Goal: Task Accomplishment & Management: Complete application form

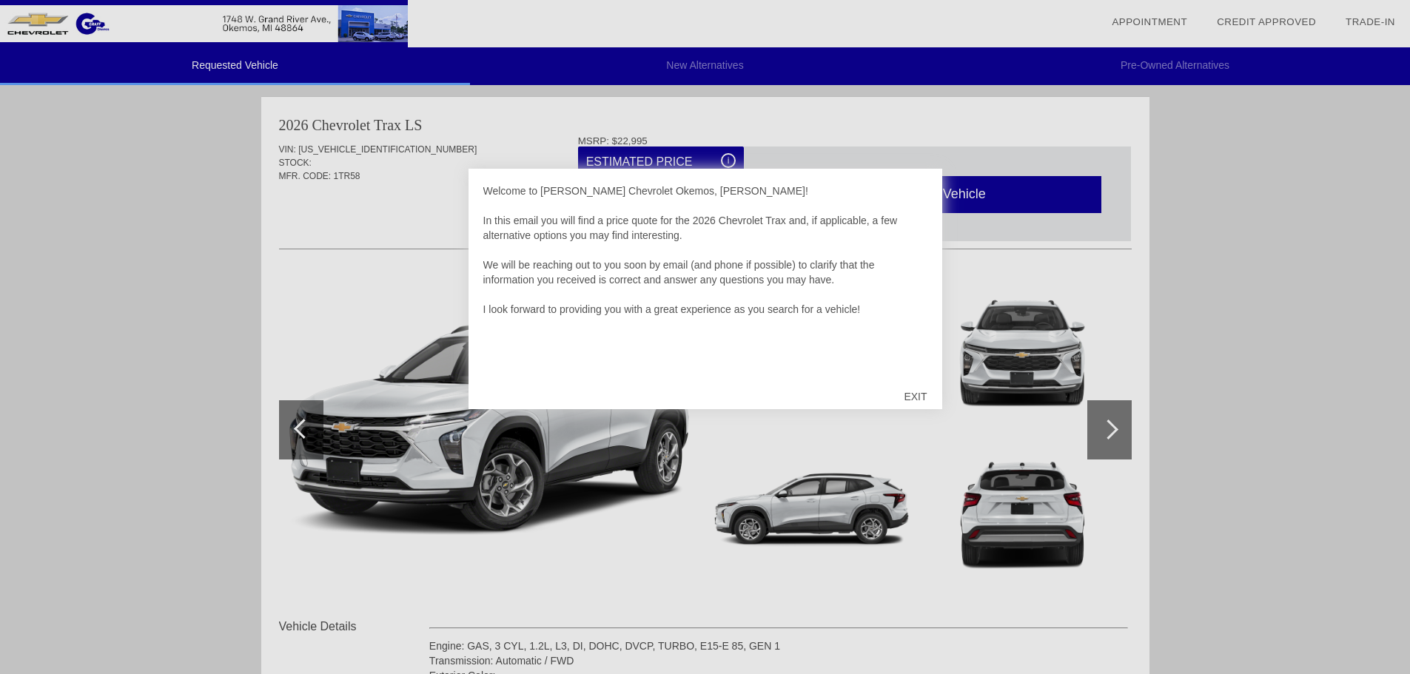
scroll to position [148, 0]
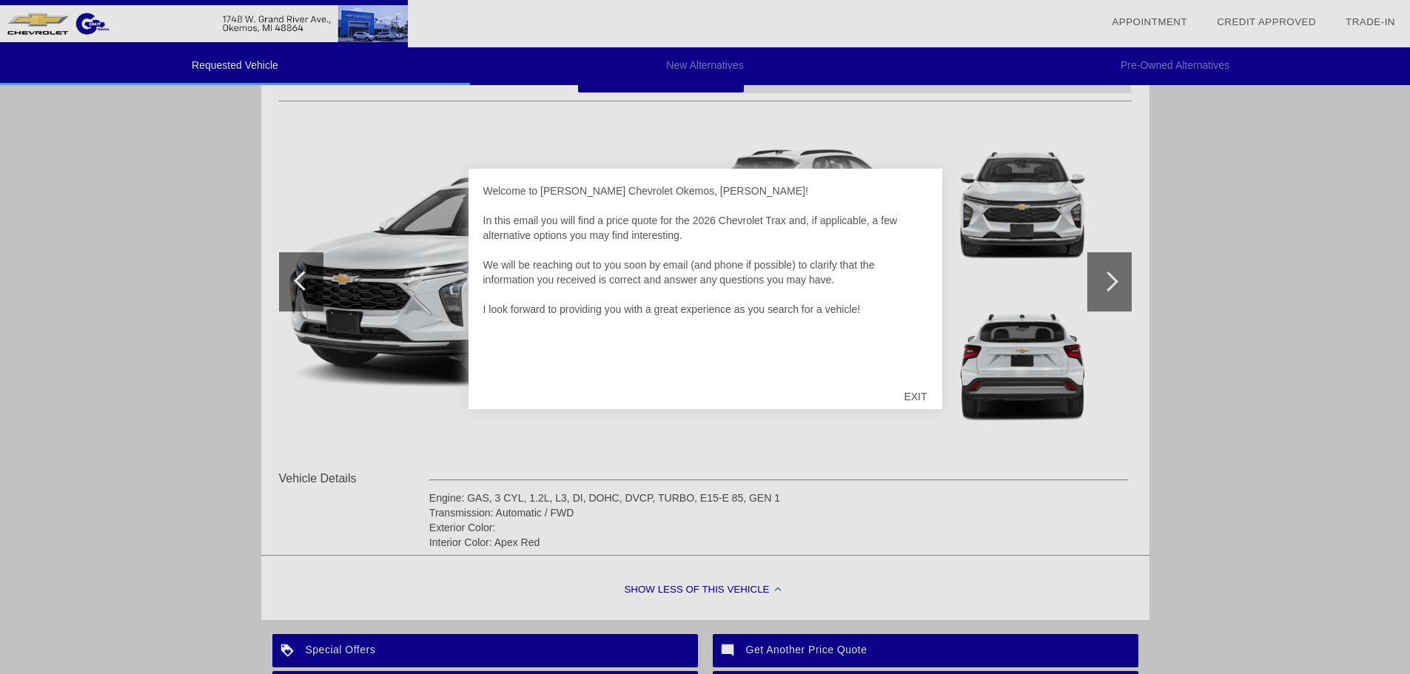
click at [916, 395] on div "EXIT" at bounding box center [915, 397] width 53 height 44
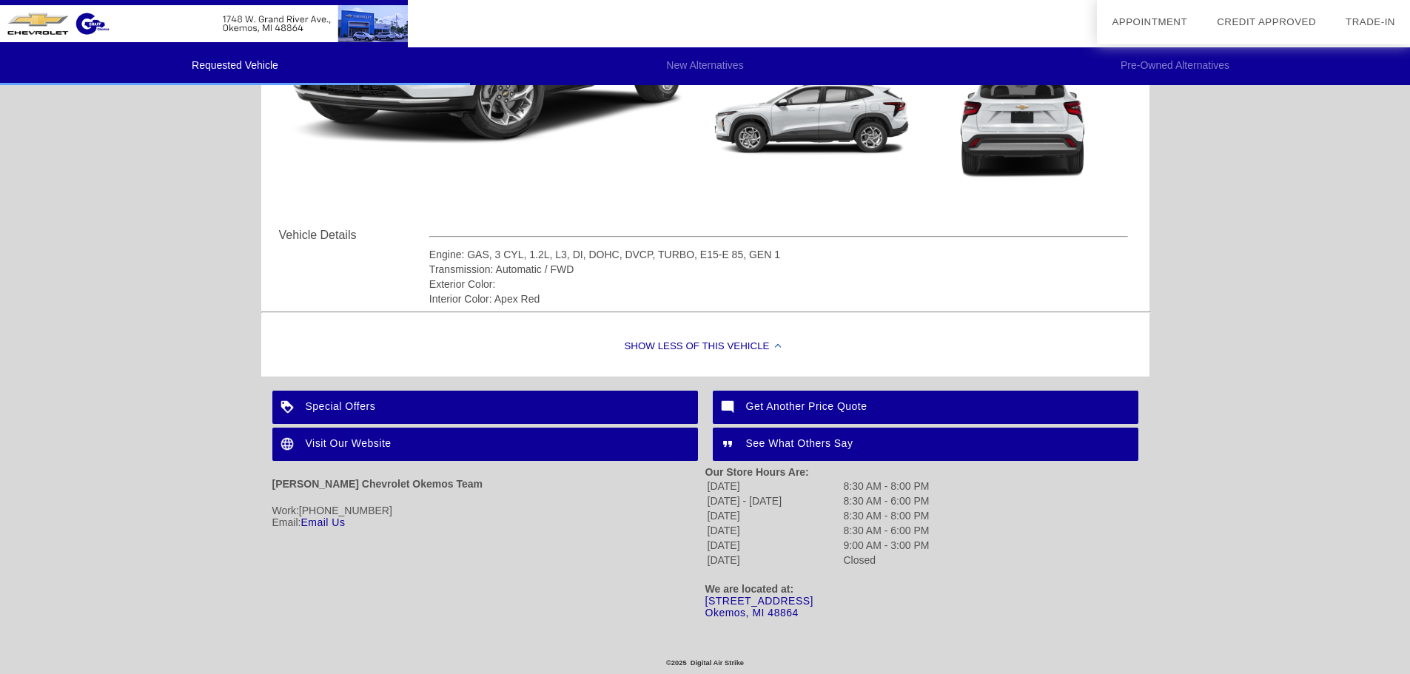
scroll to position [0, 0]
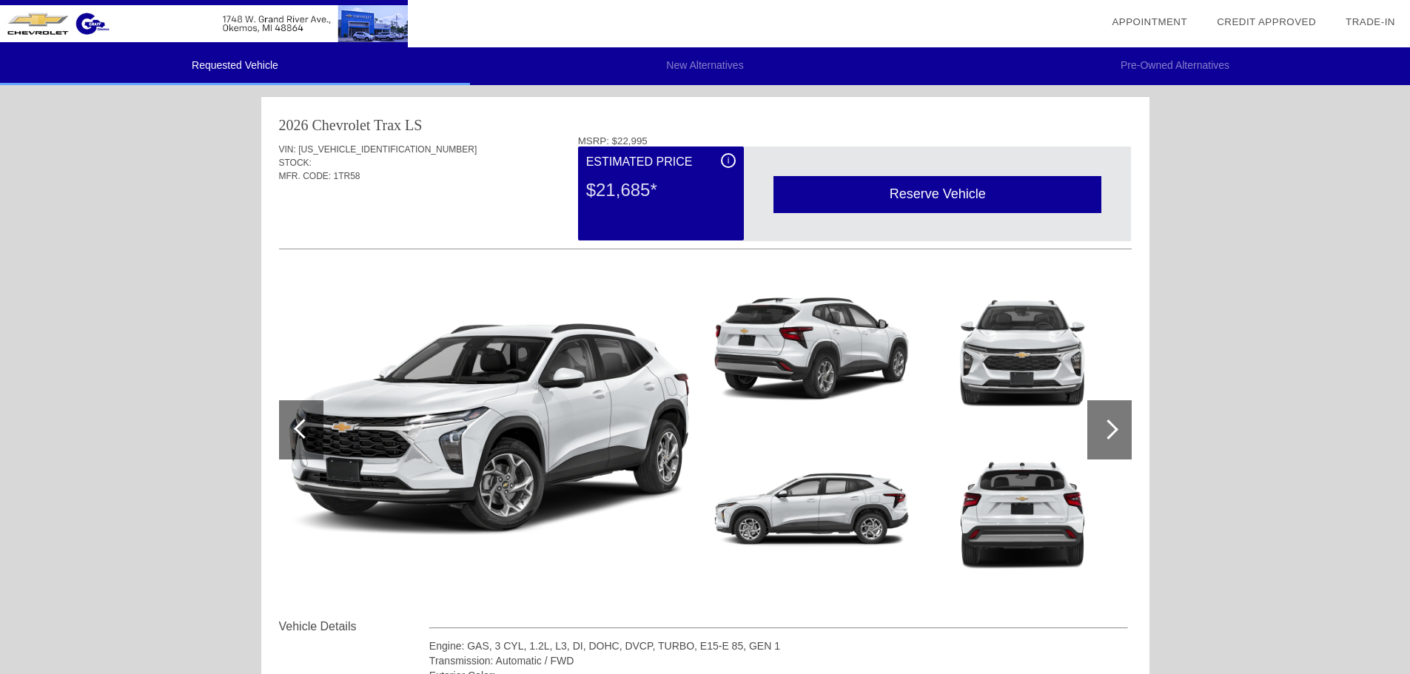
click at [1108, 439] on div at bounding box center [1109, 430] width 20 height 20
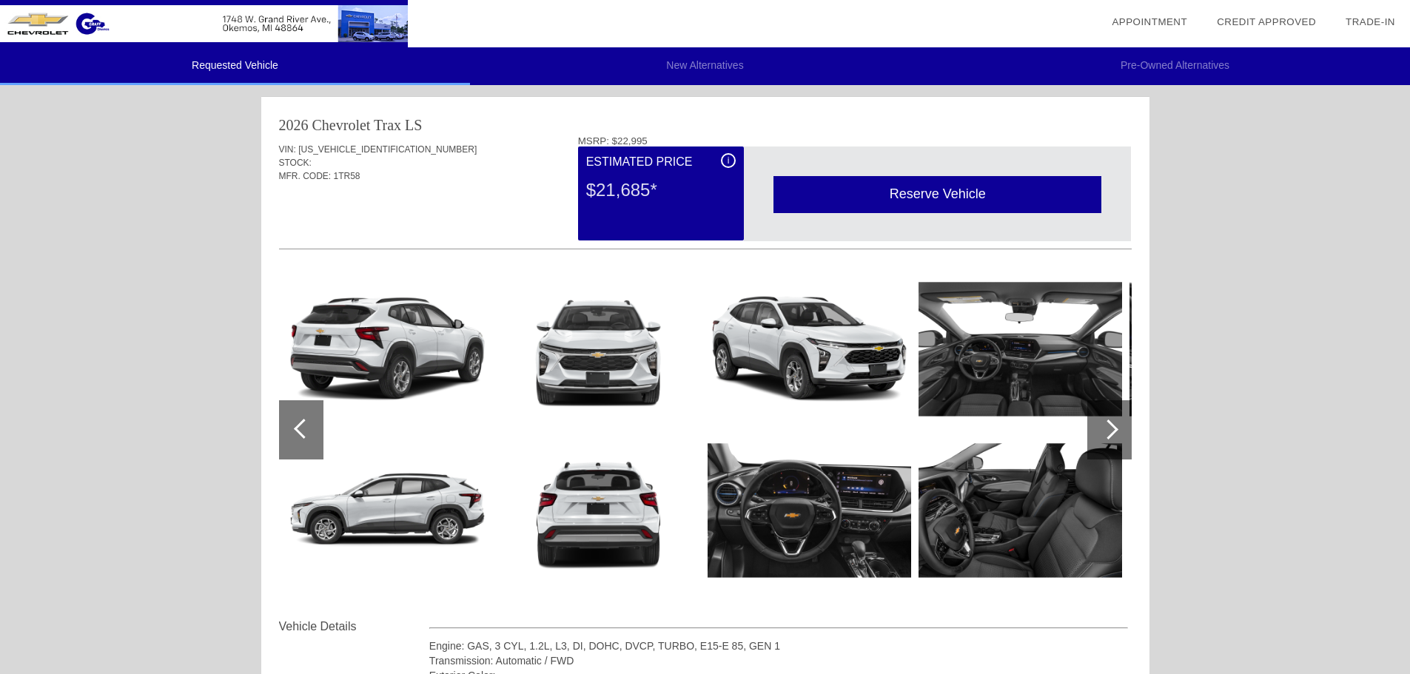
click at [1108, 439] on div at bounding box center [1109, 430] width 20 height 20
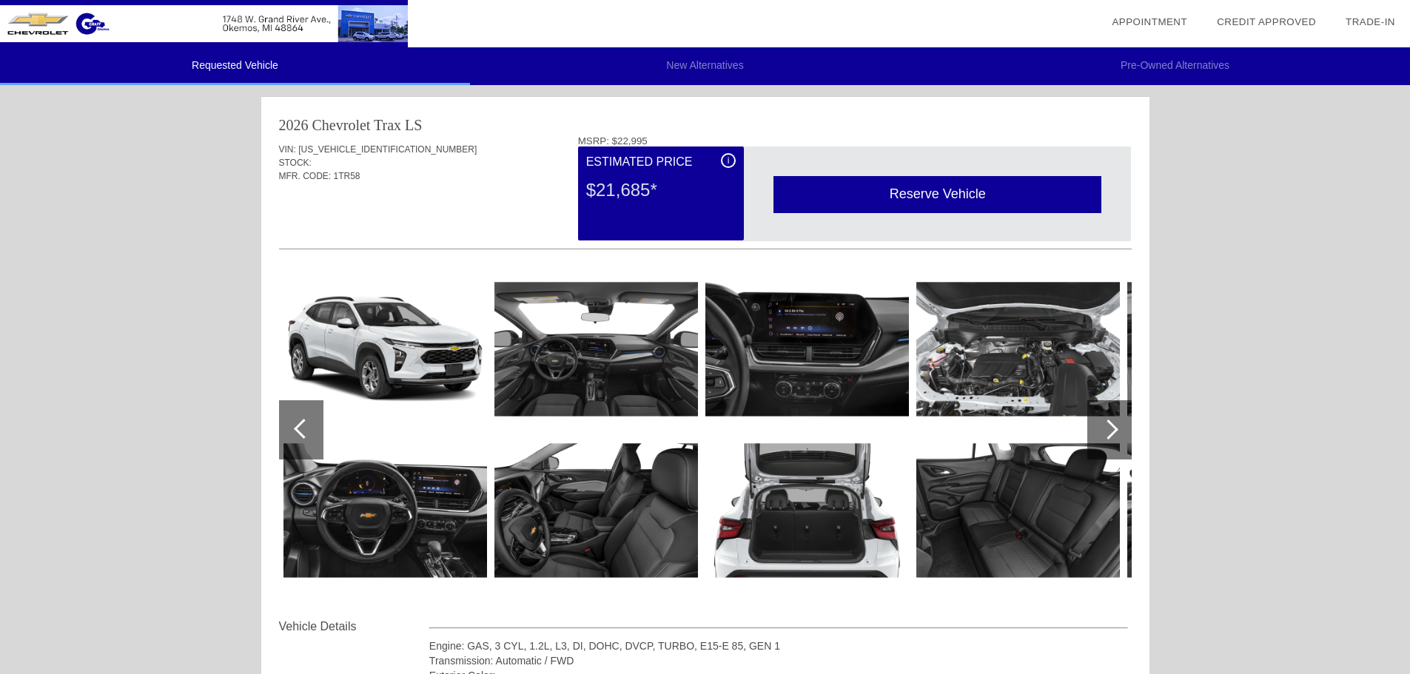
click at [1108, 439] on div at bounding box center [1109, 430] width 20 height 20
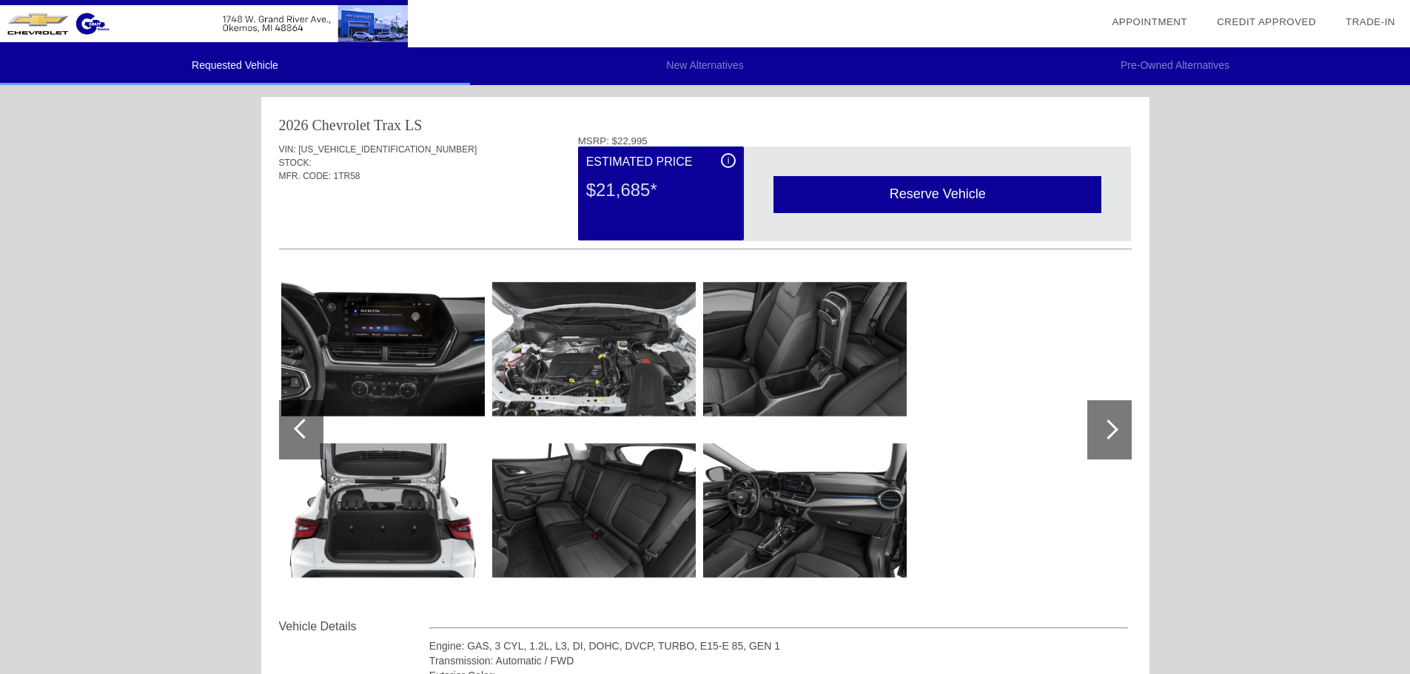
click at [1112, 433] on div at bounding box center [1109, 430] width 20 height 20
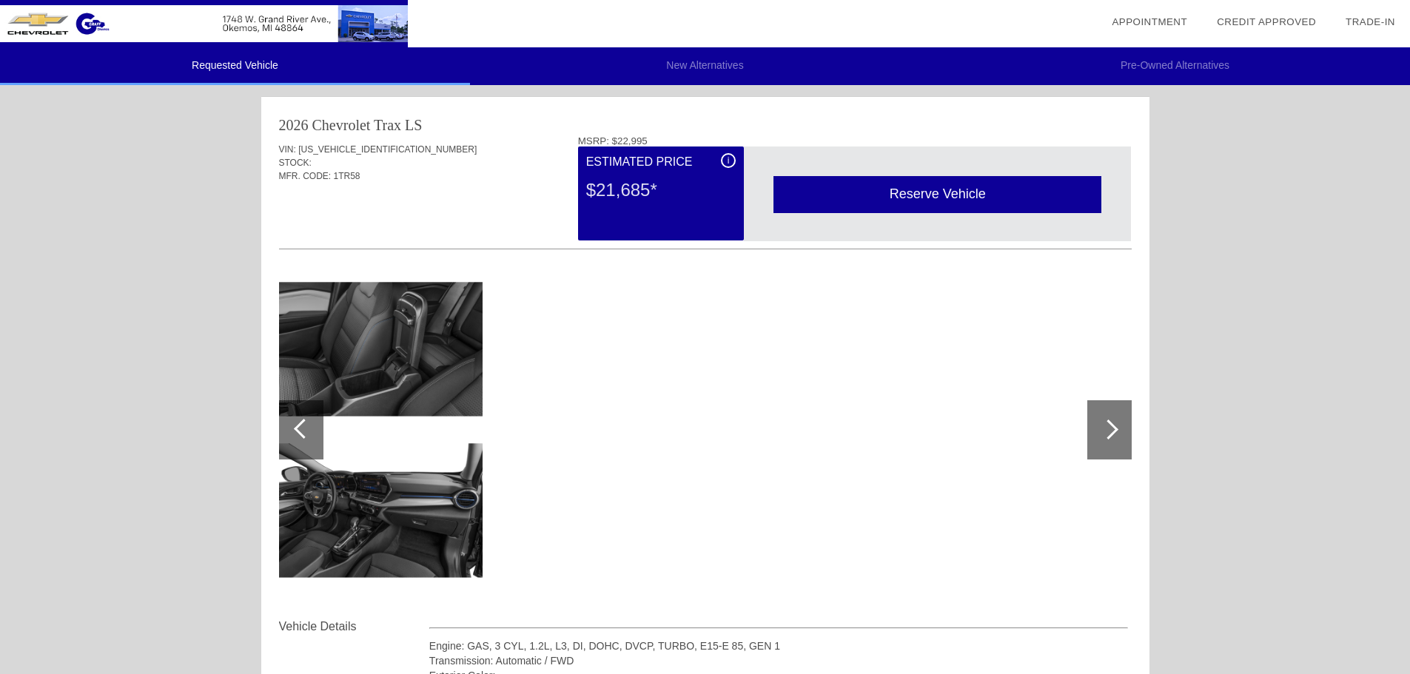
click at [1112, 433] on div at bounding box center [1109, 430] width 20 height 20
click at [725, 159] on div "i" at bounding box center [728, 160] width 15 height 15
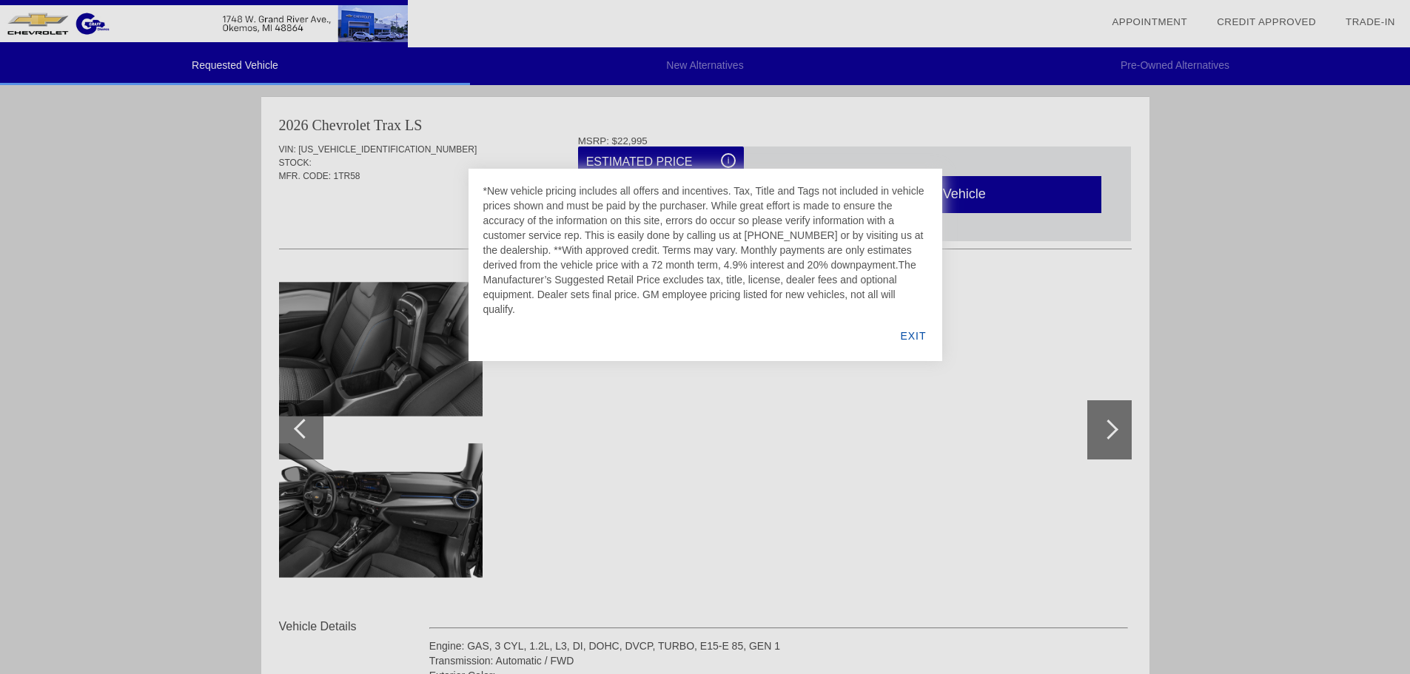
click at [901, 337] on div "EXIT" at bounding box center [913, 336] width 57 height 50
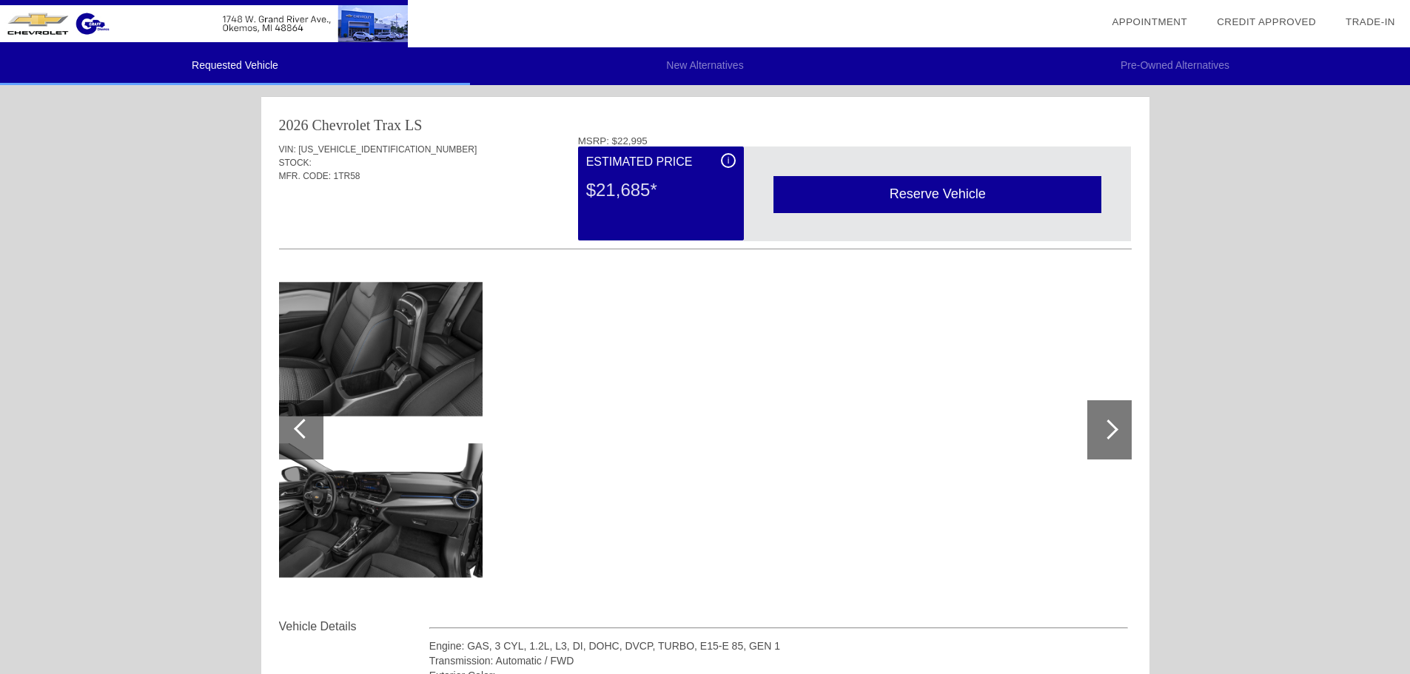
scroll to position [74, 0]
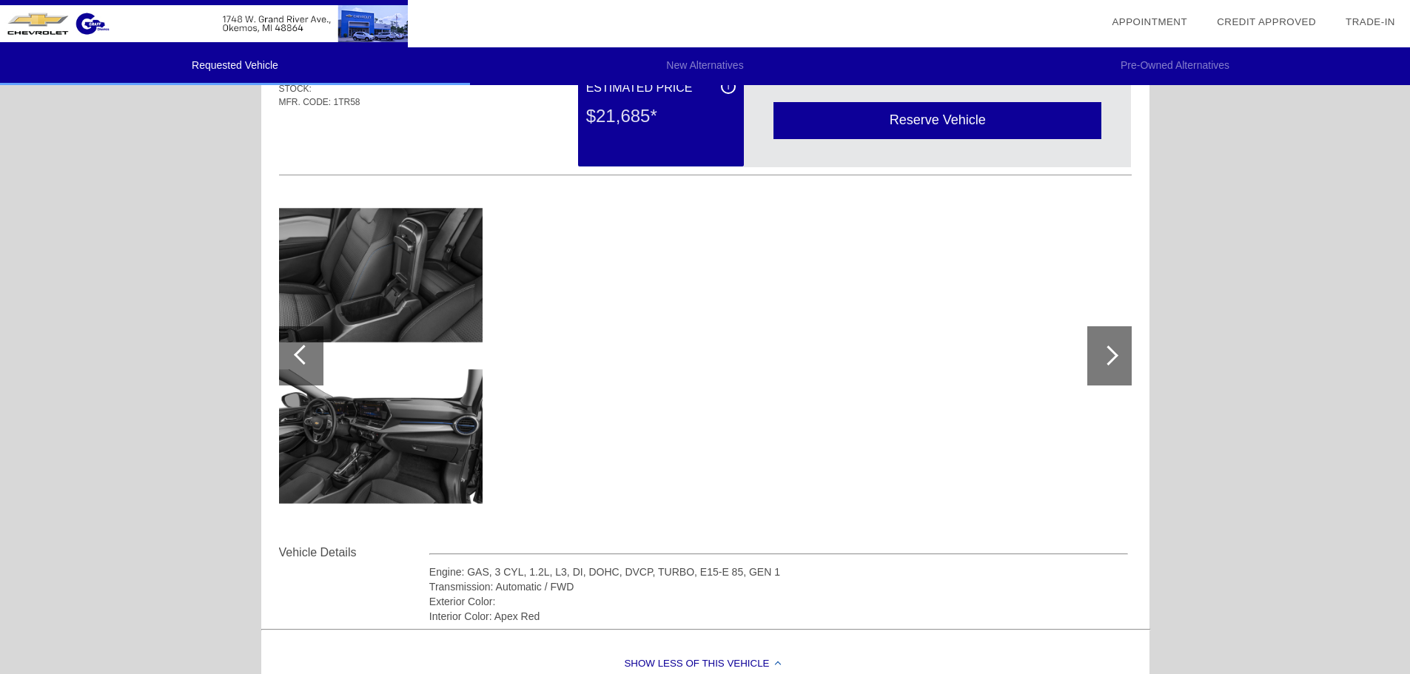
click at [309, 378] on div at bounding box center [301, 355] width 44 height 59
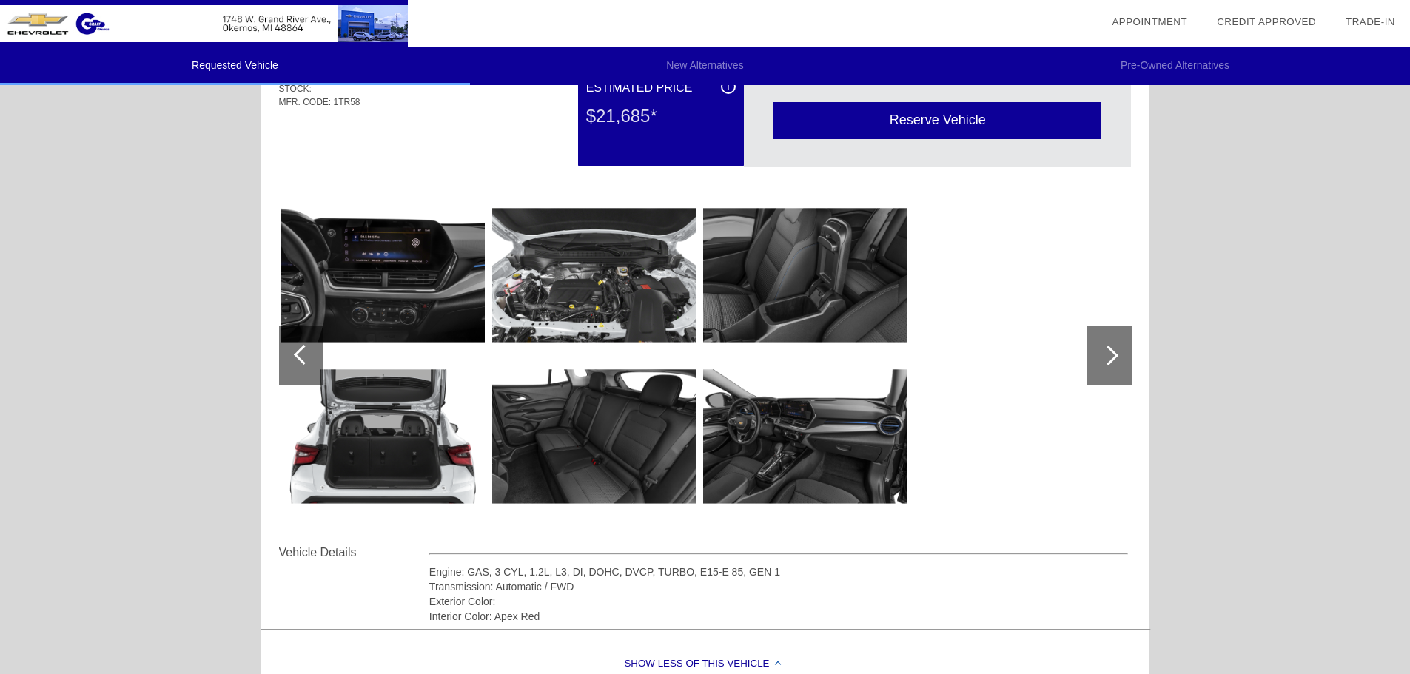
click at [312, 373] on div at bounding box center [301, 355] width 44 height 59
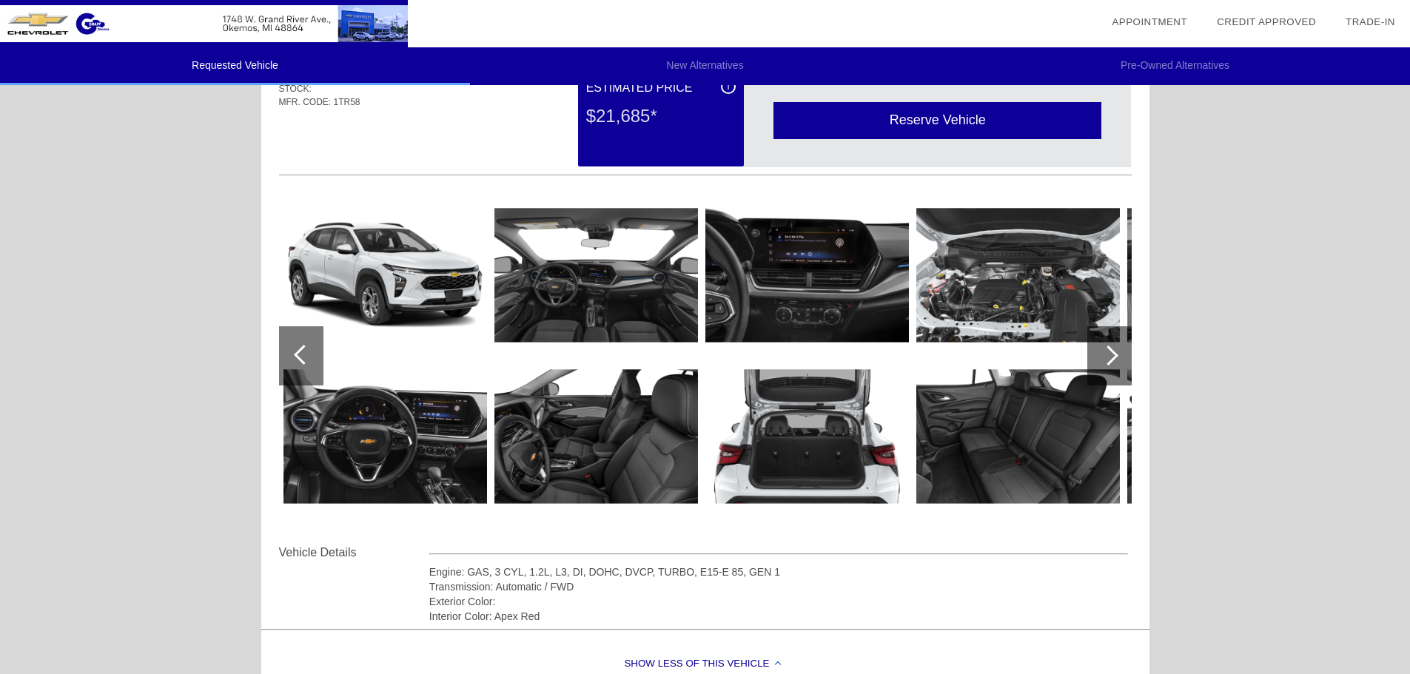
click at [312, 372] on div at bounding box center [301, 355] width 44 height 59
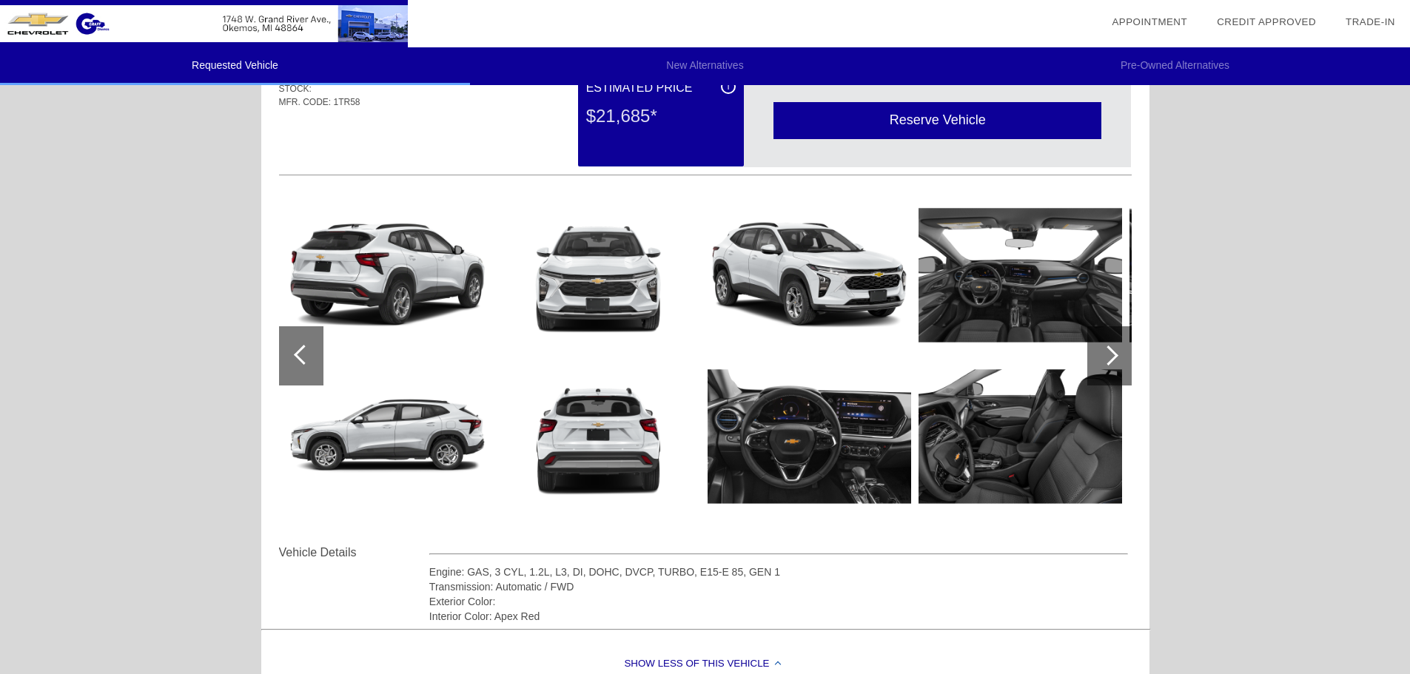
scroll to position [0, 0]
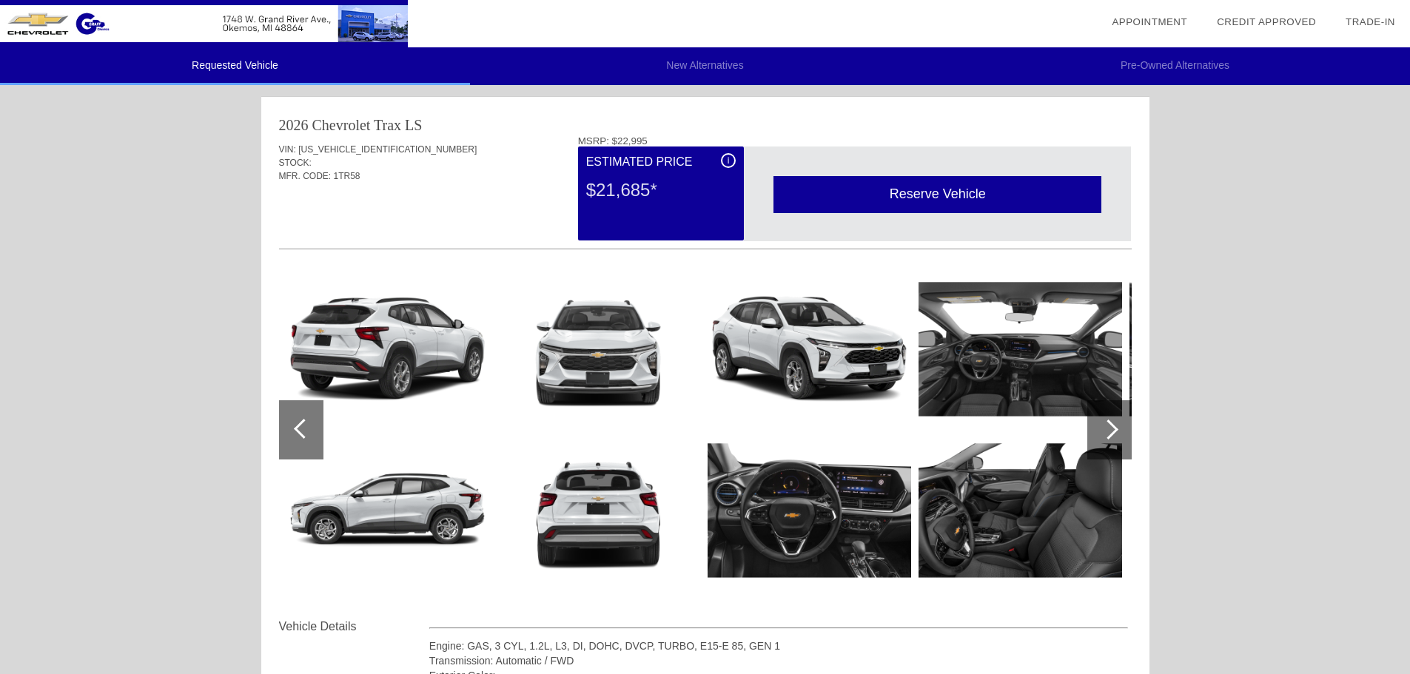
click at [971, 189] on div "Reserve Vehicle" at bounding box center [938, 194] width 328 height 36
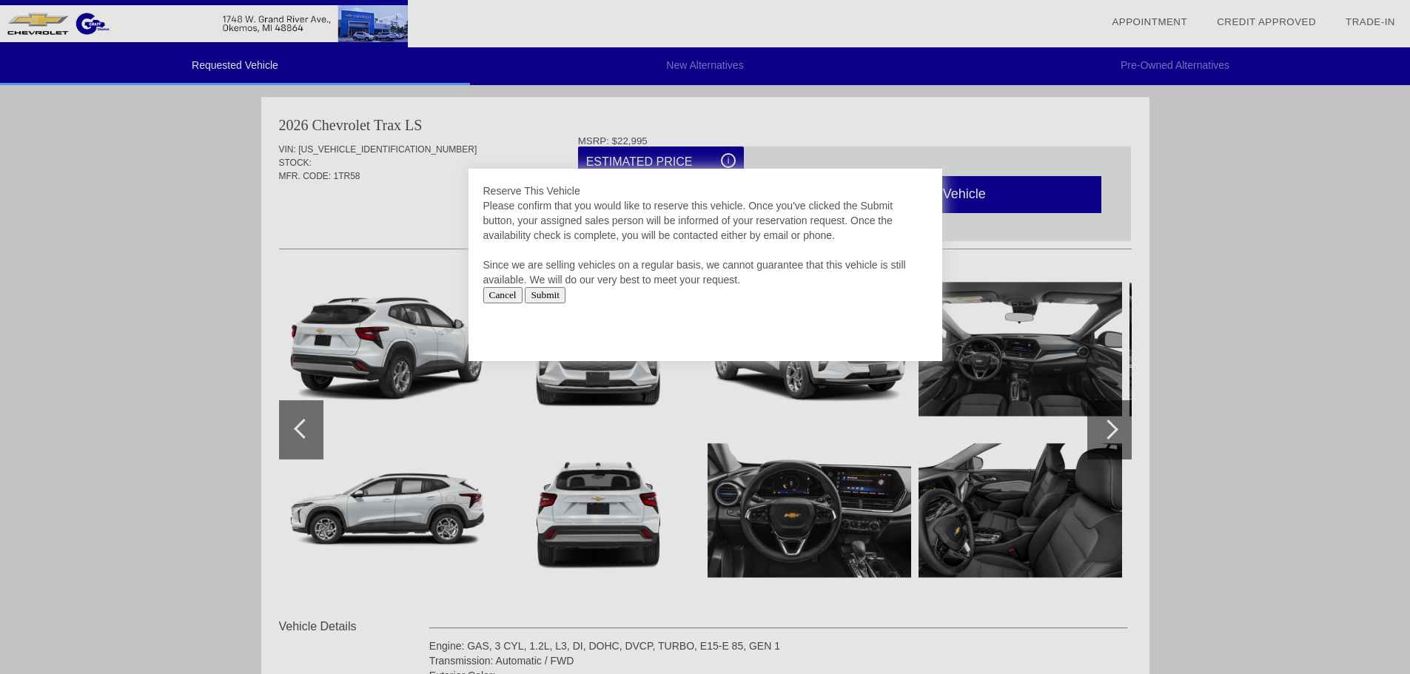
scroll to position [148, 0]
